Goal: Browse casually

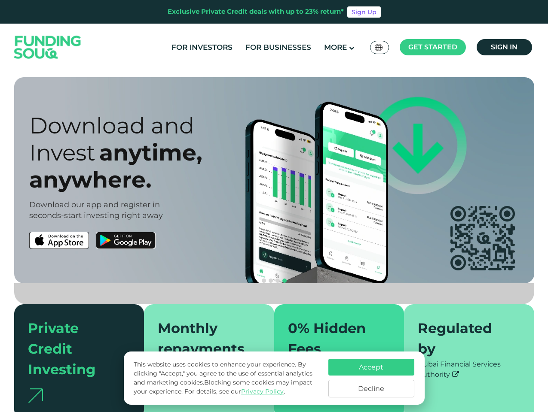
click at [432, 47] on span "Get started" at bounding box center [432, 47] width 49 height 8
click at [274, 180] on div "anywhere." at bounding box center [159, 179] width 260 height 27
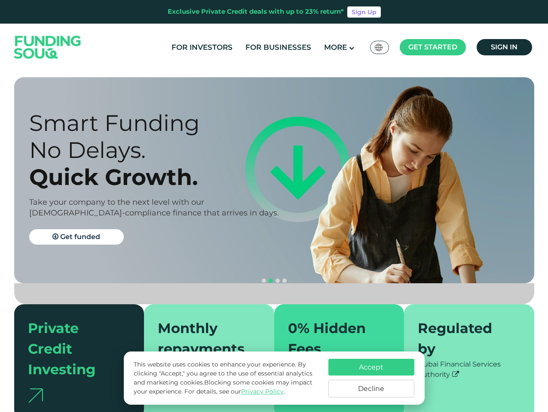
click at [0, 241] on section "Prosperity Meets Principle. Shariah Compliance [DEMOGRAPHIC_DATA] compliant inv…" at bounding box center [274, 248] width 548 height 342
click at [159, 241] on div "Smart Funding No Delays. Quick Growth. Take your company to the next level with…" at bounding box center [159, 181] width 260 height 142
click at [274, 277] on button "navigation" at bounding box center [277, 280] width 7 height 7
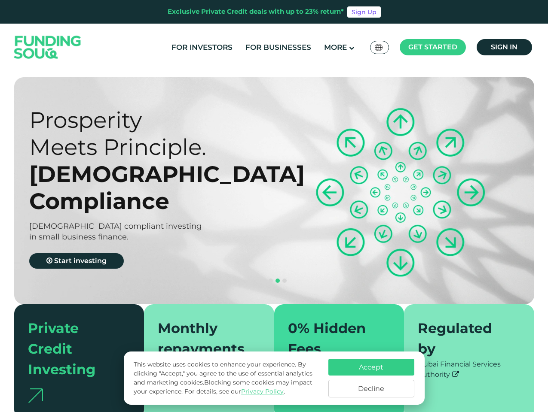
click at [264, 279] on span "navigation" at bounding box center [264, 281] width 4 height 4
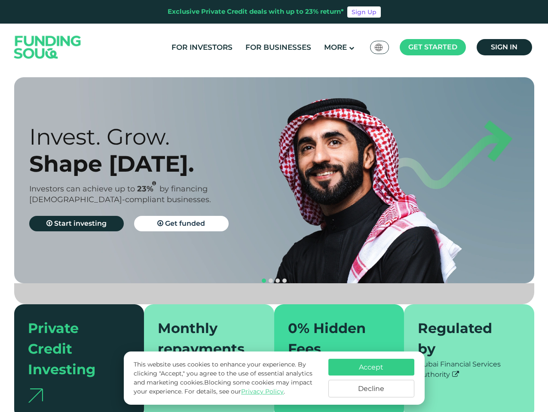
click at [271, 279] on span "navigation" at bounding box center [270, 281] width 4 height 4
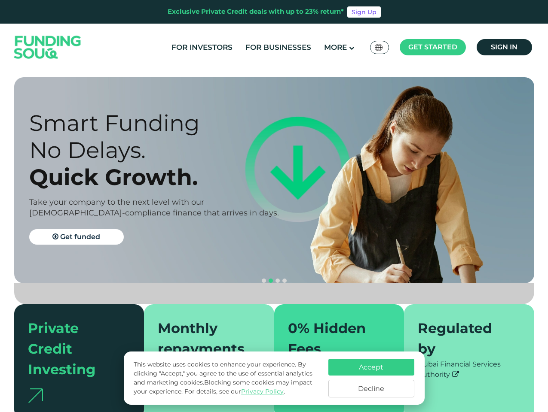
click at [277, 279] on span "navigation" at bounding box center [277, 281] width 4 height 4
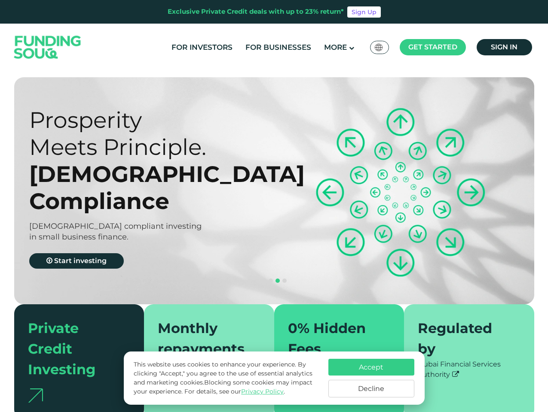
click at [284, 279] on span "navigation" at bounding box center [284, 281] width 4 height 4
